Goal: Transaction & Acquisition: Purchase product/service

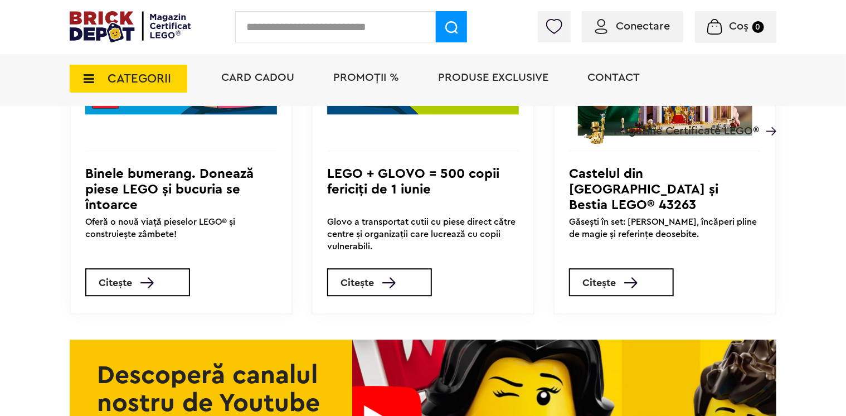
scroll to position [4072, 0]
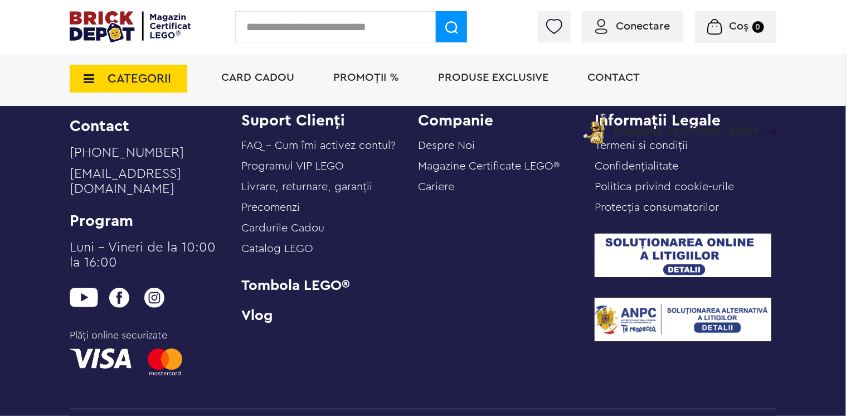
click at [276, 293] on link "Tombola LEGO®" at bounding box center [329, 285] width 177 height 15
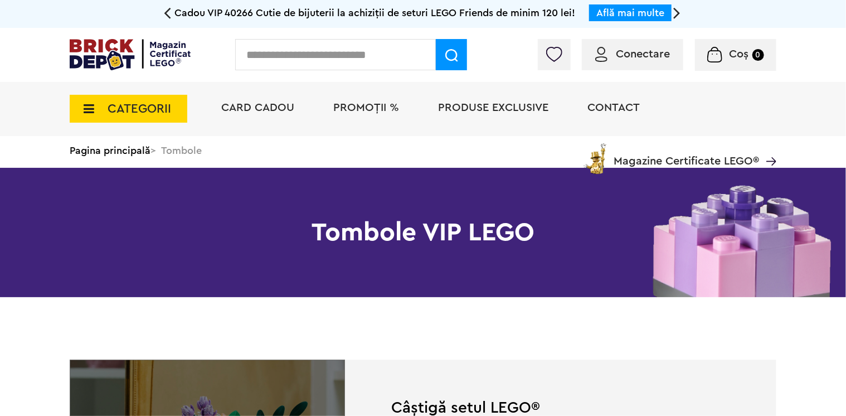
click at [129, 109] on span "CATEGORII" at bounding box center [140, 109] width 64 height 12
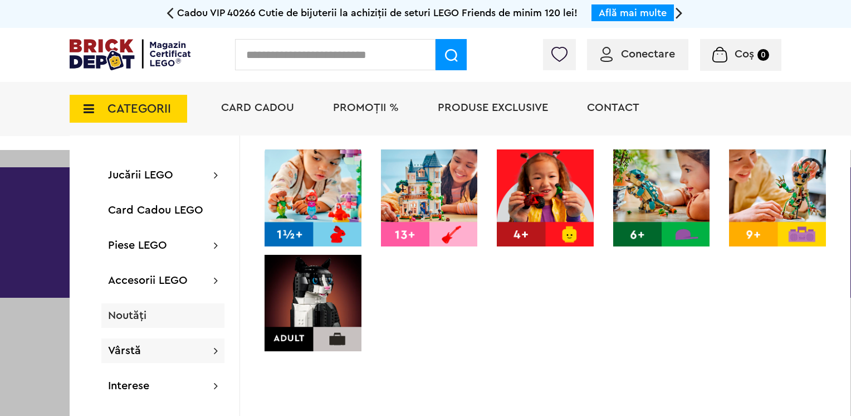
click at [124, 315] on span "Noutăți" at bounding box center [127, 315] width 38 height 11
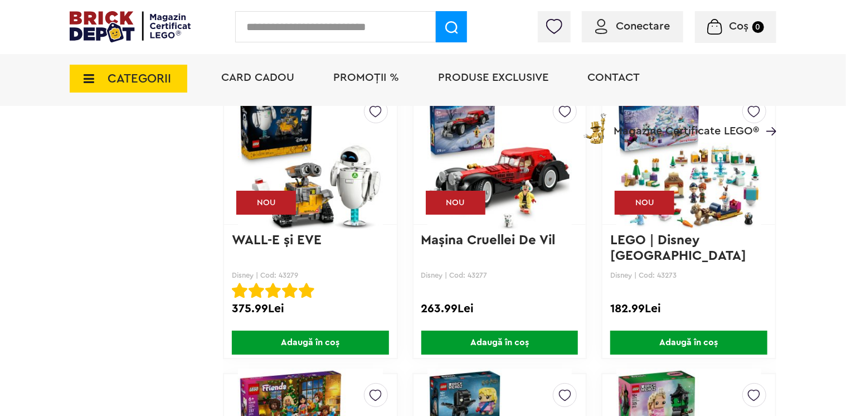
scroll to position [2008, 0]
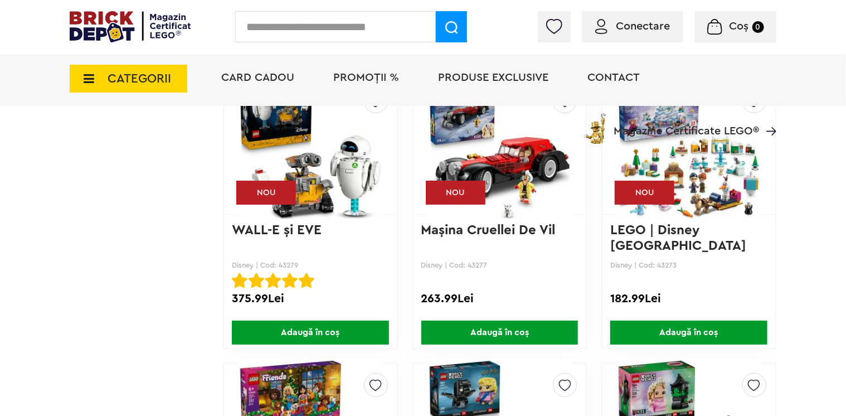
click at [340, 173] on img at bounding box center [310, 147] width 145 height 156
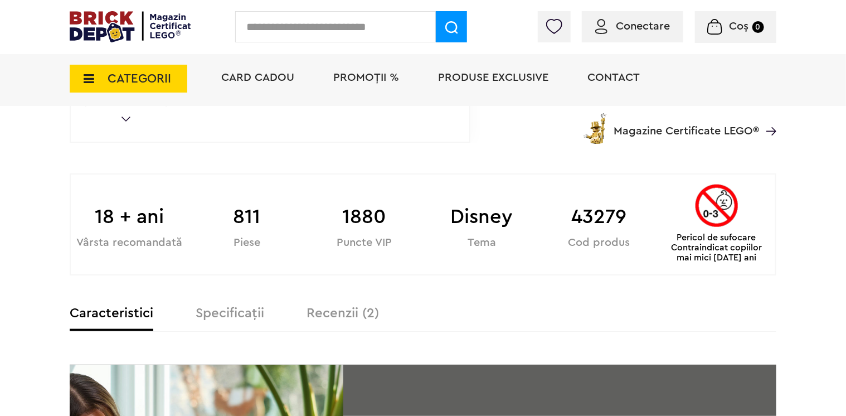
scroll to position [532, 0]
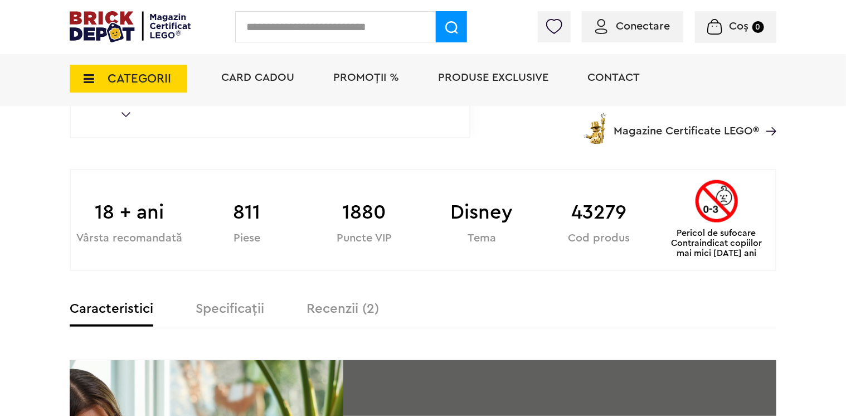
click at [326, 309] on label "Recenzii (2)" at bounding box center [342, 308] width 72 height 13
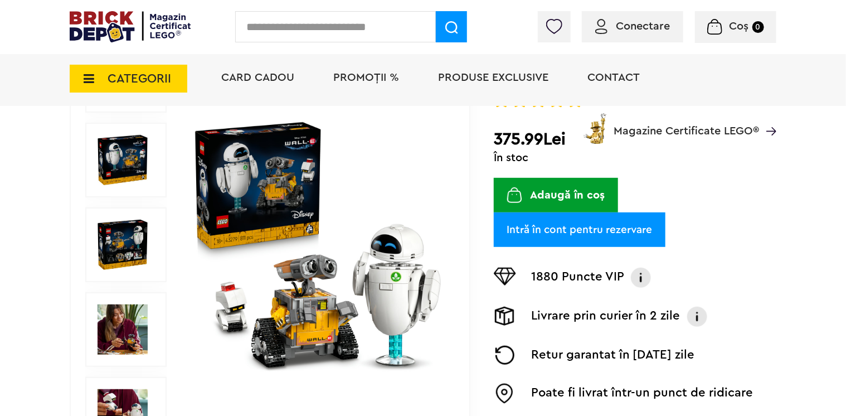
scroll to position [169, 0]
